Goal: Book appointment/travel/reservation

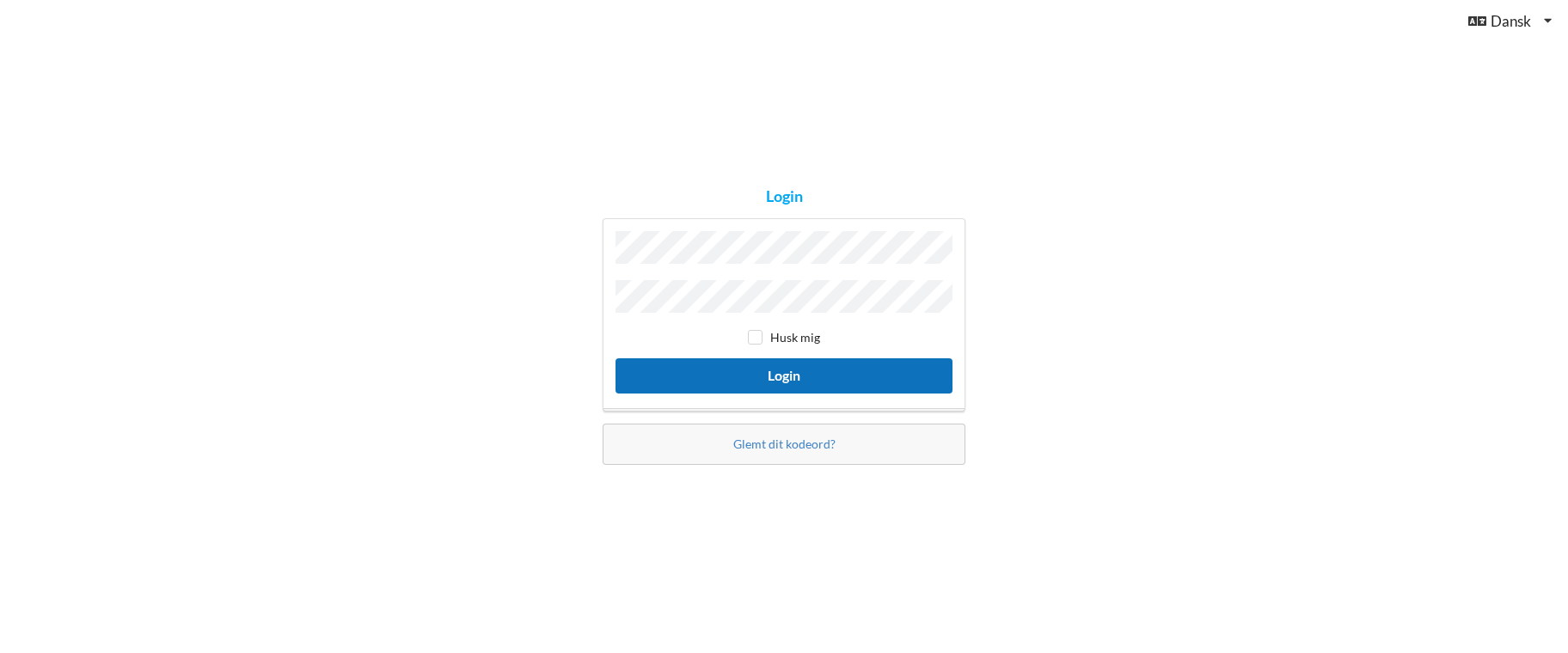
click at [780, 374] on button "Login" at bounding box center [784, 375] width 337 height 35
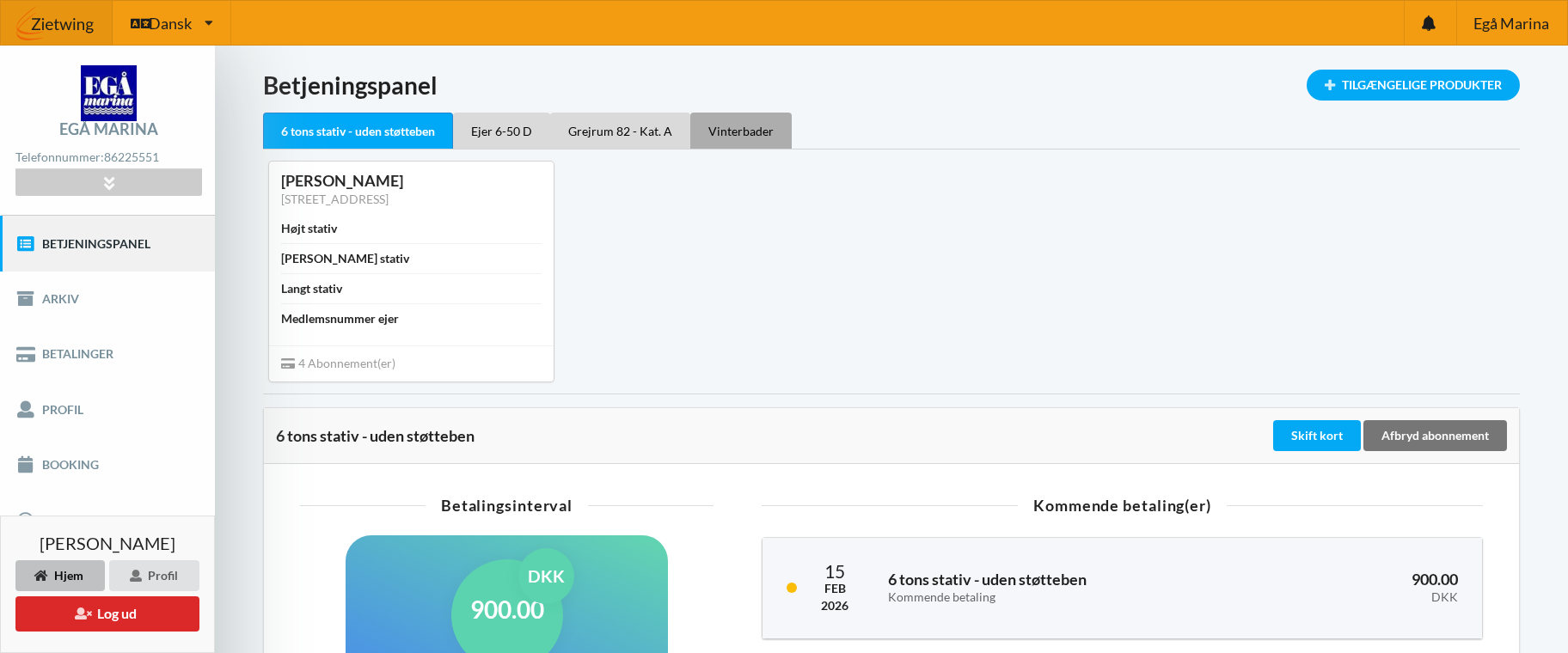
click at [737, 135] on div "Vinterbader" at bounding box center [741, 131] width 101 height 36
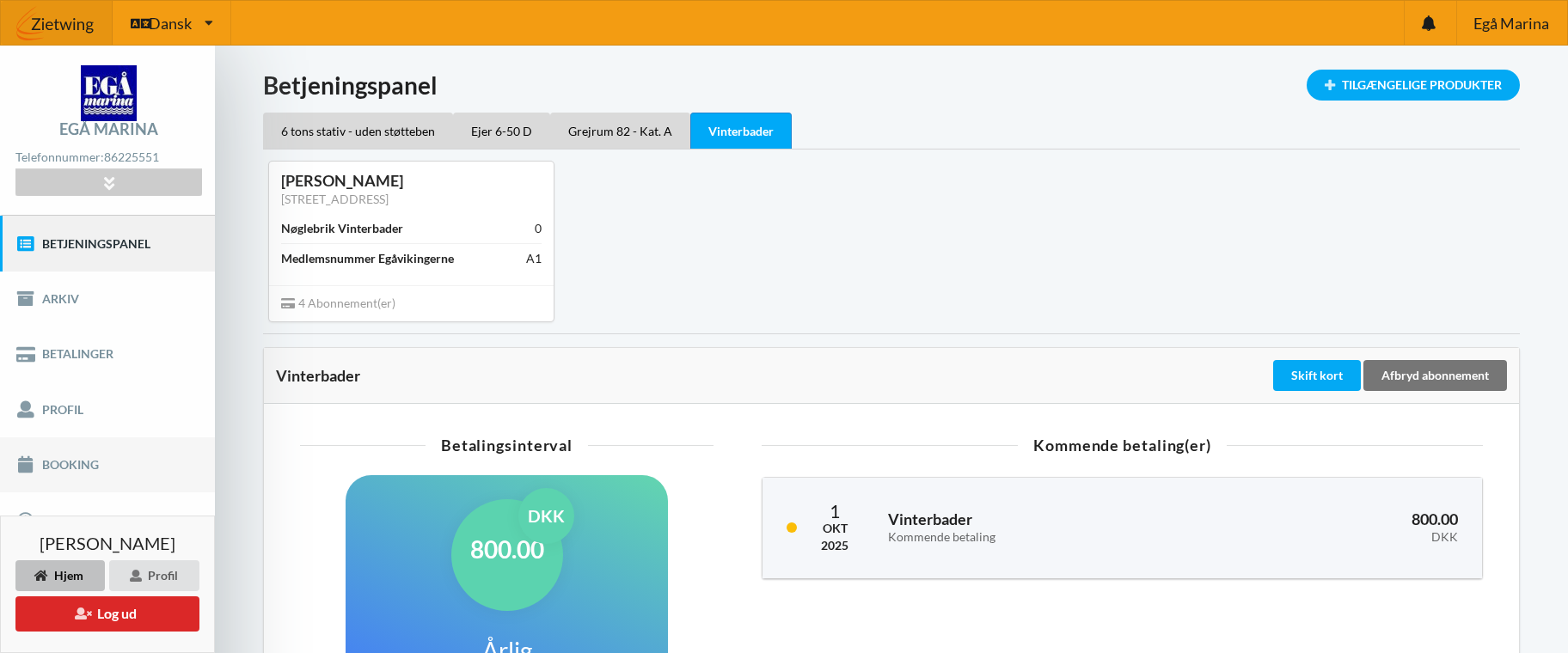
click at [65, 466] on link "Booking" at bounding box center [107, 465] width 215 height 55
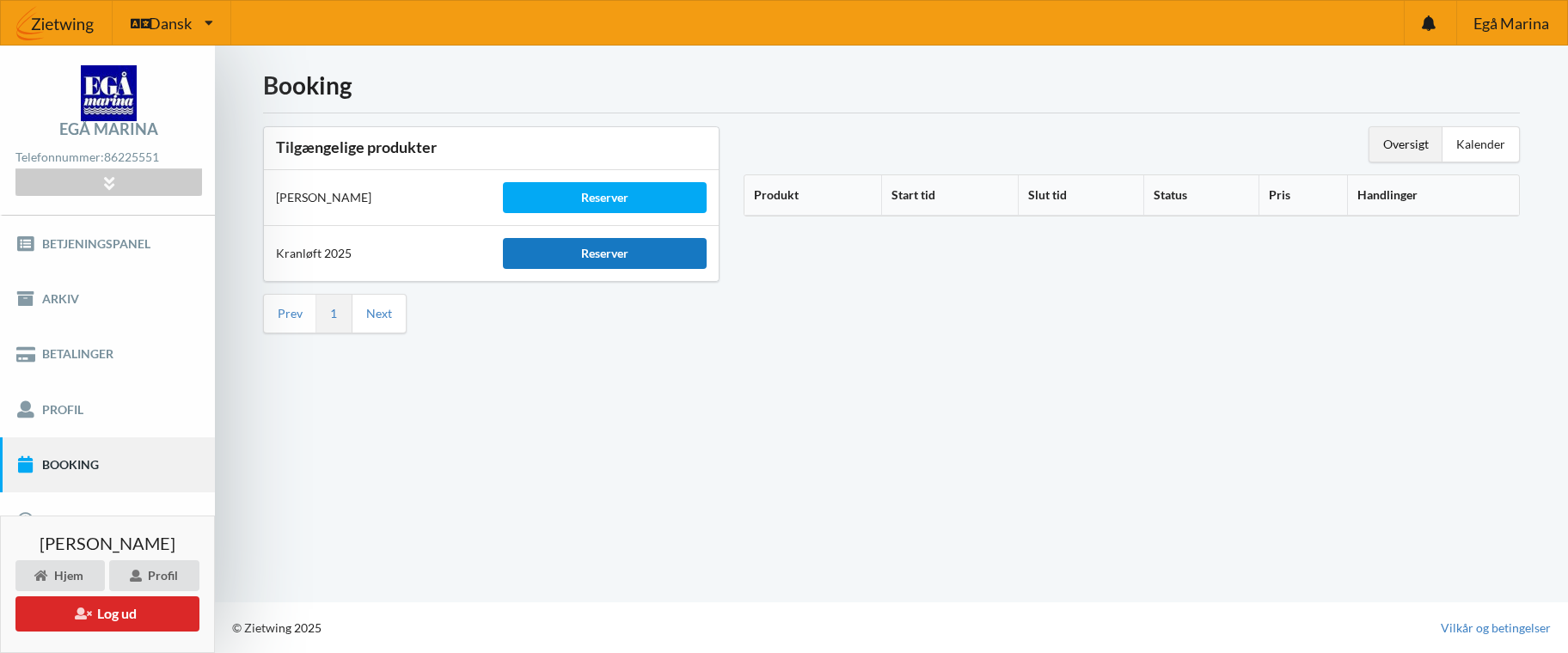
click at [603, 255] on div "Reserver" at bounding box center [604, 253] width 202 height 31
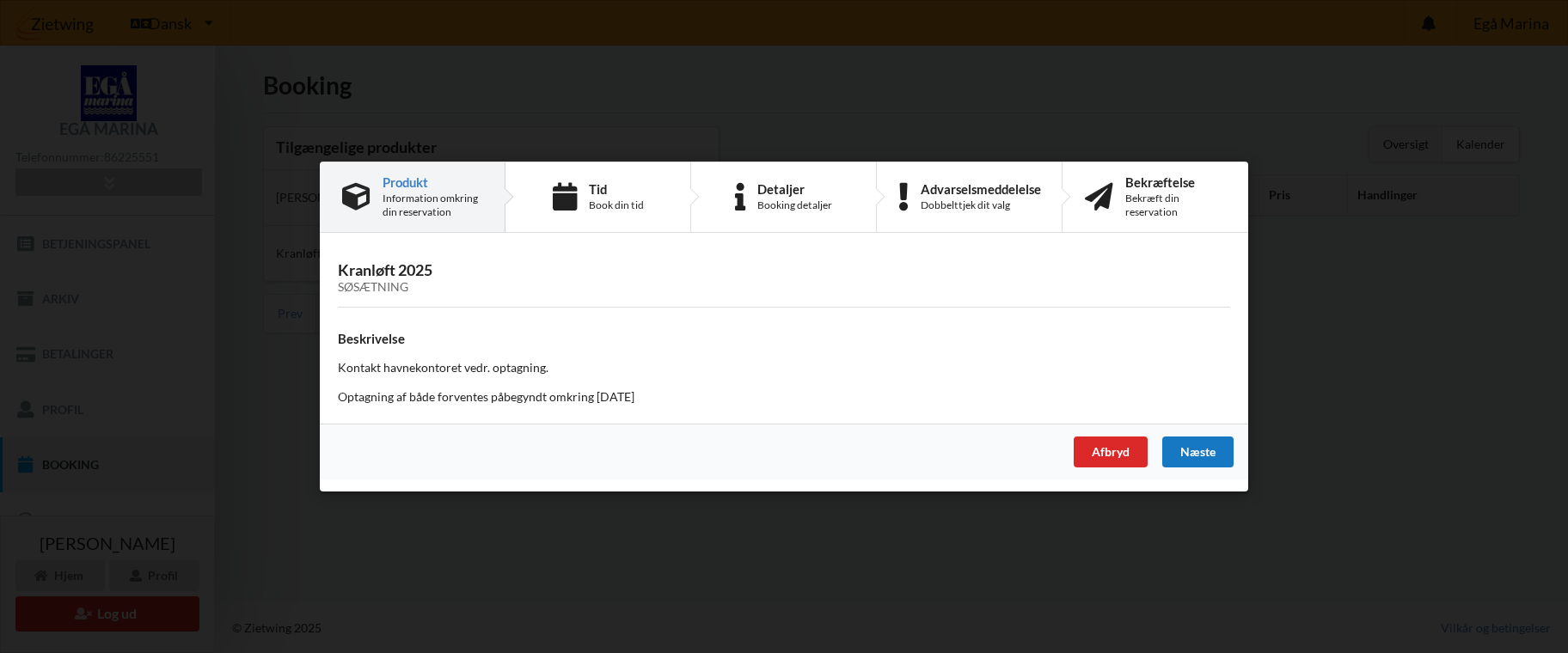
click at [1199, 452] on div "Næste" at bounding box center [1197, 452] width 72 height 31
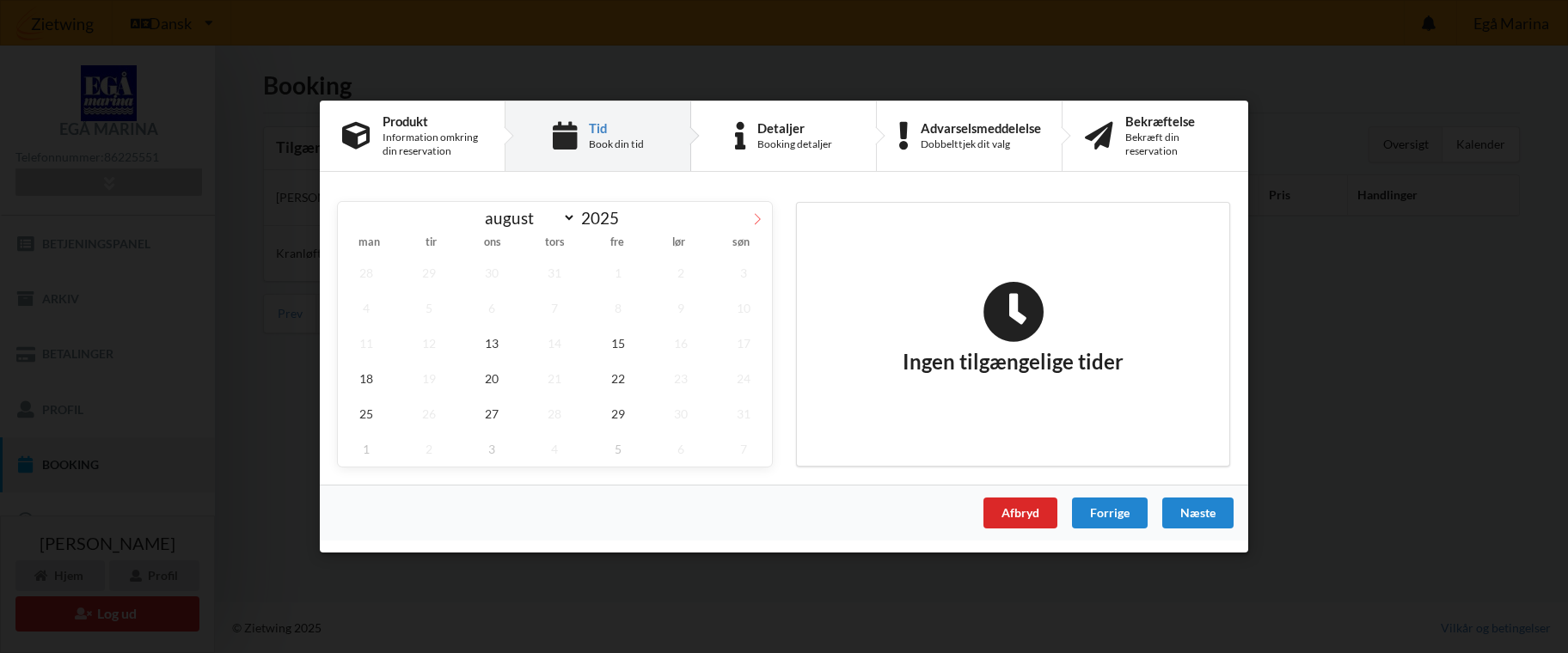
click at [760, 218] on icon at bounding box center [757, 219] width 12 height 12
select select "9"
click at [557, 274] on span "2" at bounding box center [555, 272] width 56 height 35
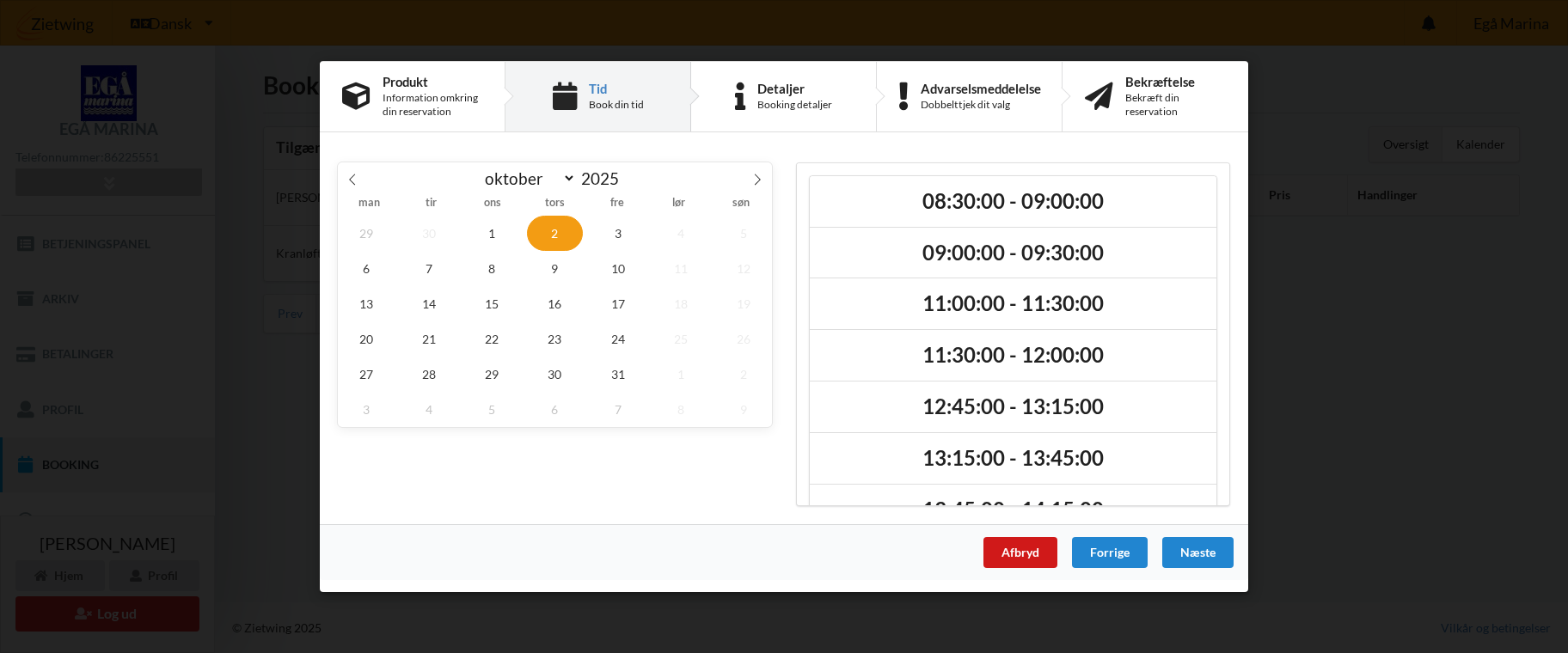
click at [1021, 554] on div "Afbryd" at bounding box center [1020, 553] width 74 height 31
